Goal: Check status: Check status

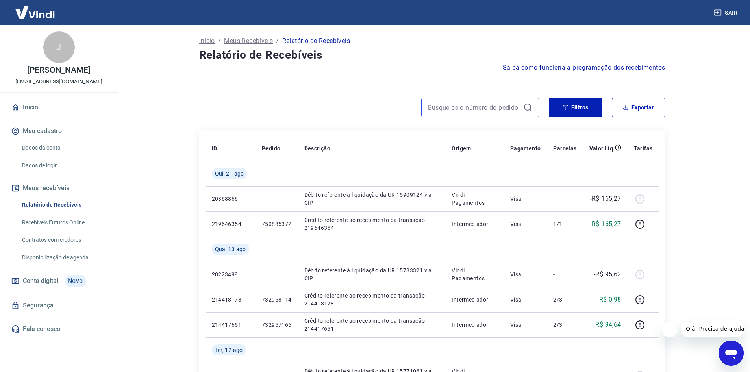
click at [480, 104] on input at bounding box center [474, 108] width 92 height 12
drag, startPoint x: 565, startPoint y: 113, endPoint x: 671, endPoint y: 179, distance: 124.6
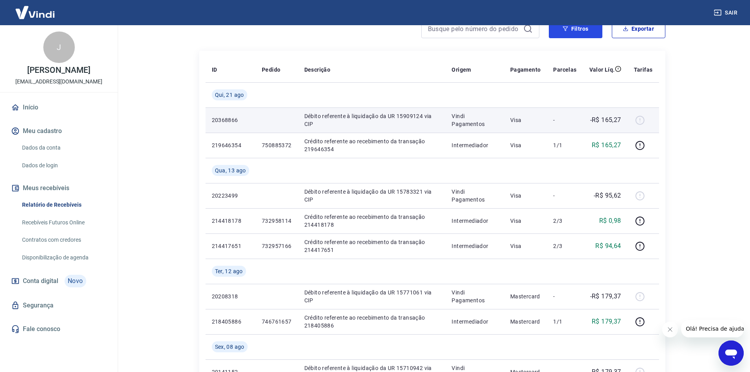
scroll to position [39, 0]
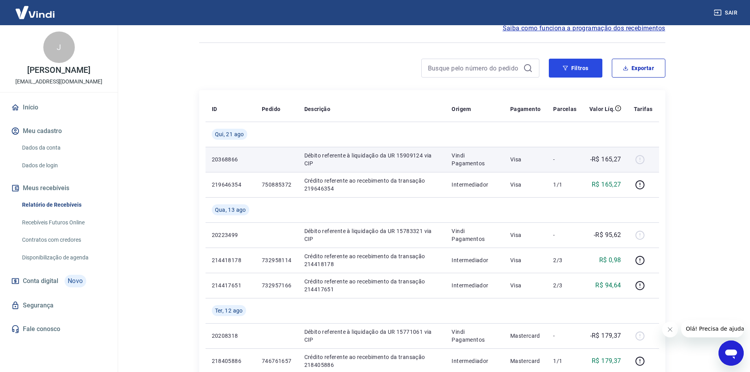
click at [570, 70] on button "Filtros" at bounding box center [575, 68] width 54 height 19
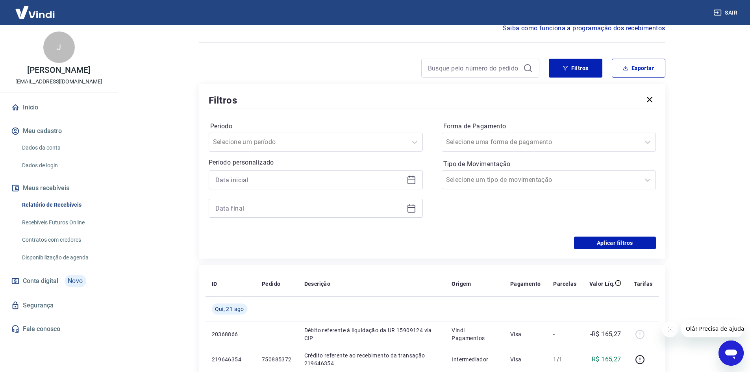
click at [412, 179] on icon at bounding box center [411, 179] width 8 height 1
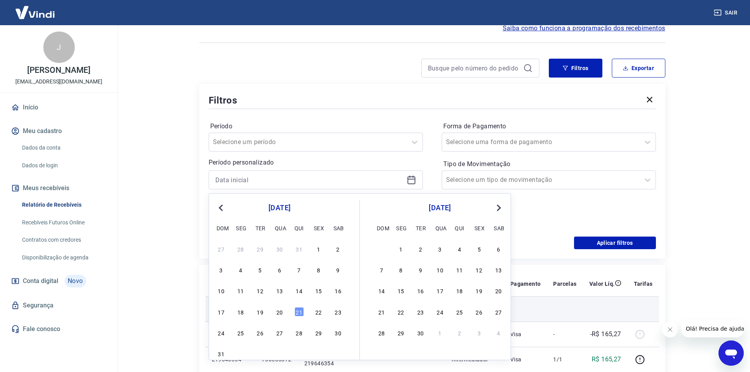
click at [294, 312] on div "21" at bounding box center [298, 311] width 9 height 9
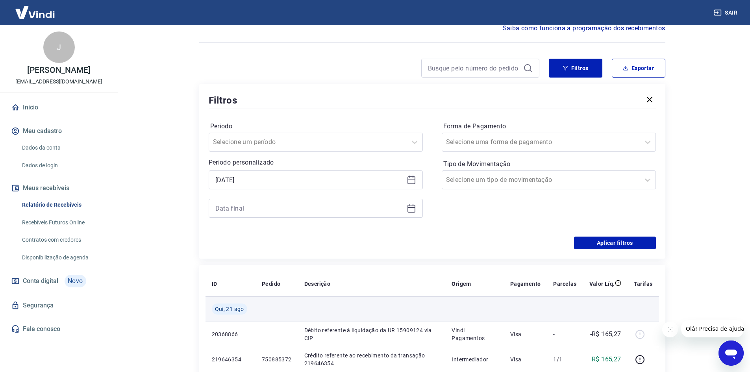
click at [298, 311] on td at bounding box center [372, 308] width 148 height 25
type input "[DATE]"
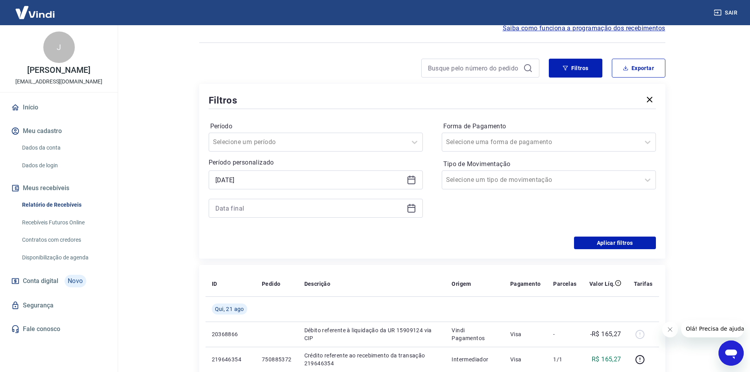
click at [414, 210] on icon at bounding box center [410, 207] width 9 height 9
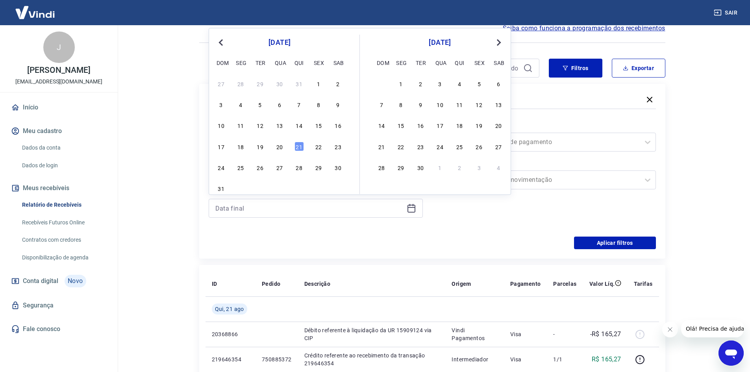
click at [220, 189] on div "31" at bounding box center [220, 187] width 9 height 9
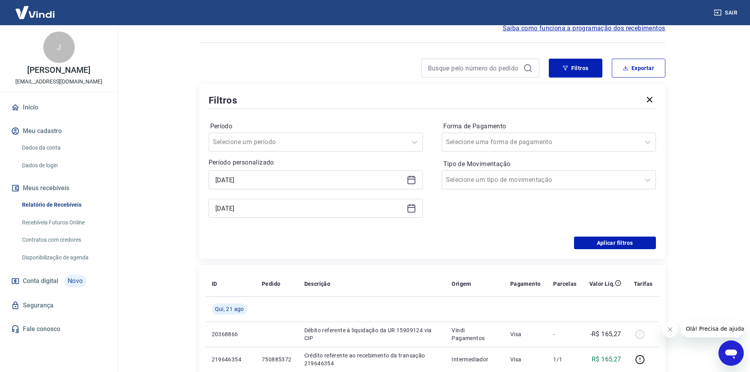
type input "[DATE]"
click at [220, 188] on div "[DATE]" at bounding box center [316, 179] width 214 height 19
click at [621, 242] on button "Aplicar filtros" at bounding box center [615, 242] width 82 height 13
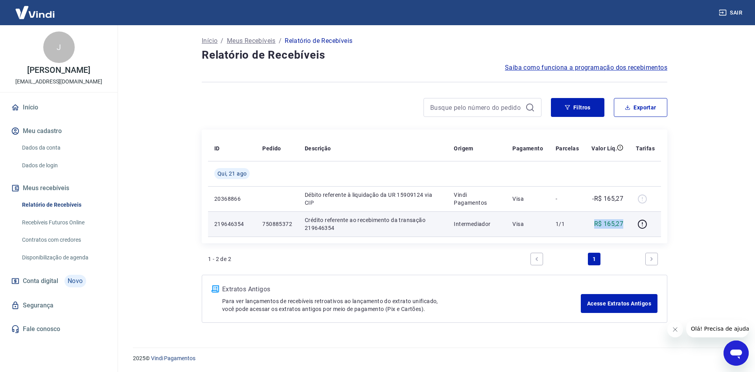
drag, startPoint x: 595, startPoint y: 221, endPoint x: 628, endPoint y: 223, distance: 33.1
click at [628, 223] on td "R$ 165,27" at bounding box center [607, 223] width 44 height 25
